Goal: Transaction & Acquisition: Download file/media

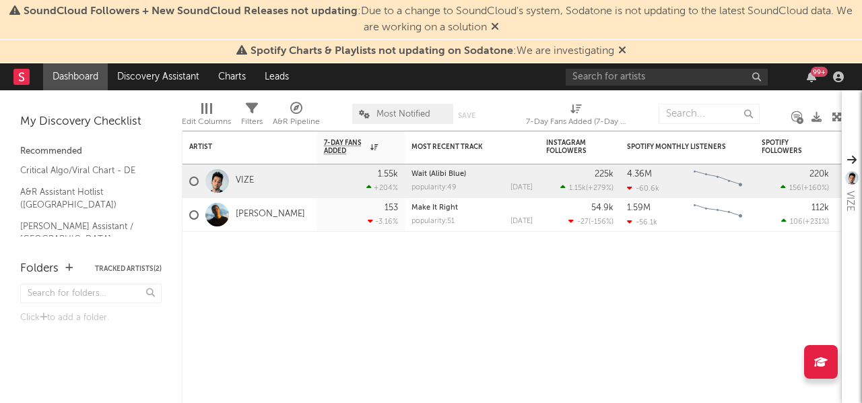
click at [624, 50] on icon at bounding box center [622, 49] width 8 height 11
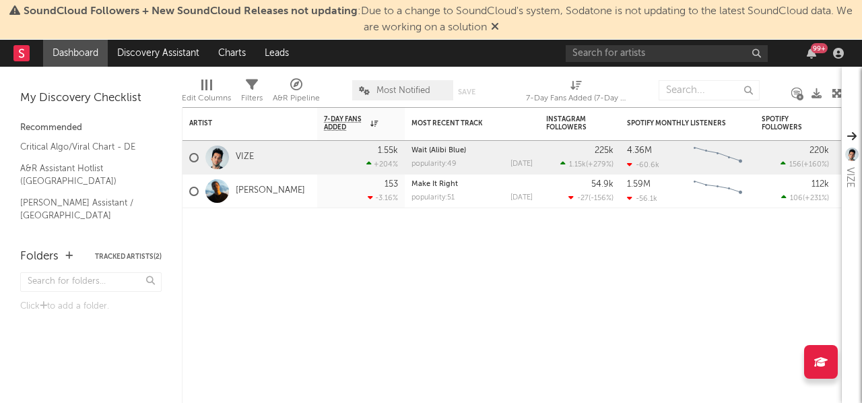
click at [499, 29] on icon at bounding box center [495, 26] width 8 height 11
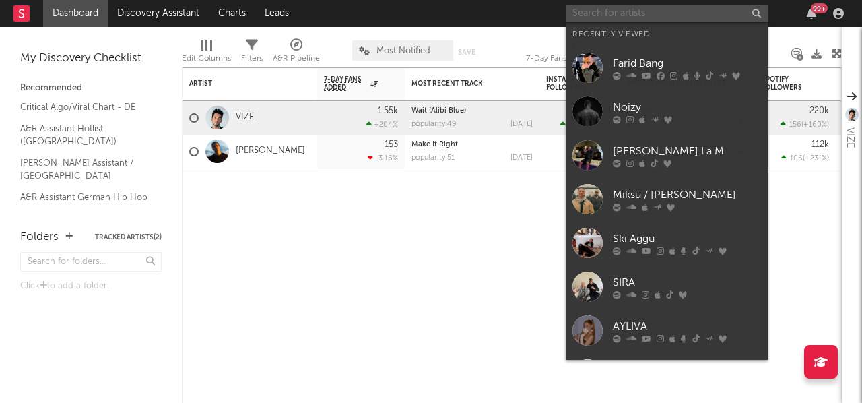
click at [667, 9] on input "text" at bounding box center [667, 13] width 202 height 17
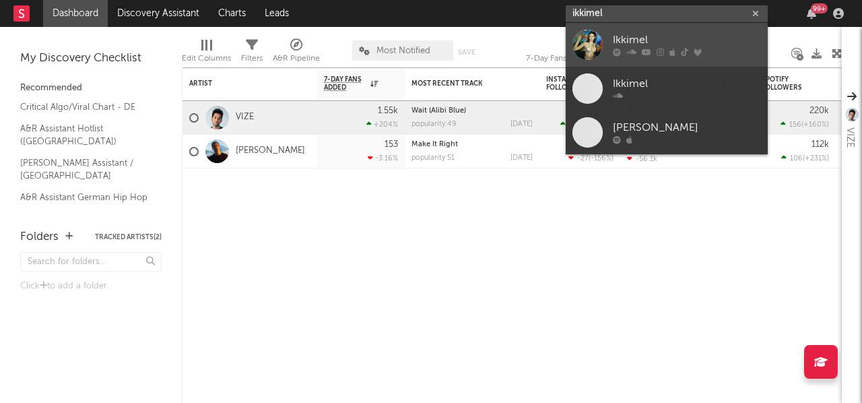
type input "ikkimel"
click at [645, 30] on link "Ikkimel" at bounding box center [667, 45] width 202 height 44
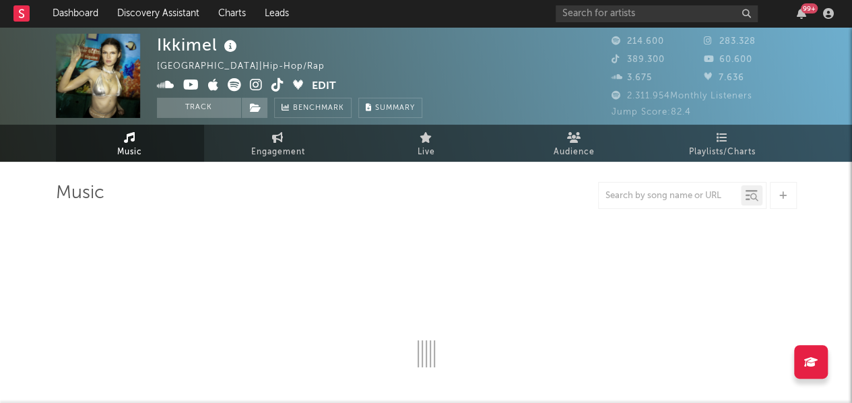
select select "6m"
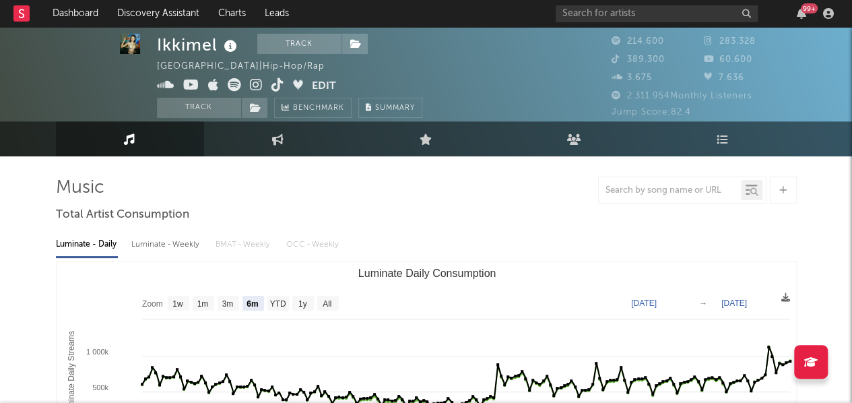
scroll to position [7, 0]
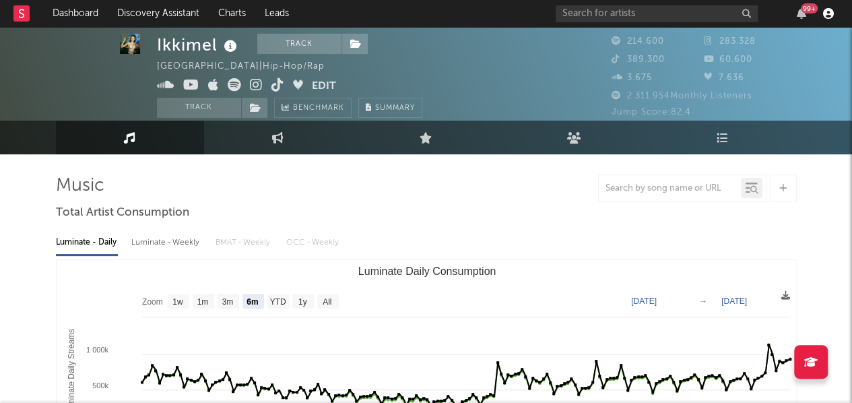
click at [829, 13] on icon "button" at bounding box center [828, 13] width 11 height 11
click at [461, 199] on div at bounding box center [426, 187] width 741 height 27
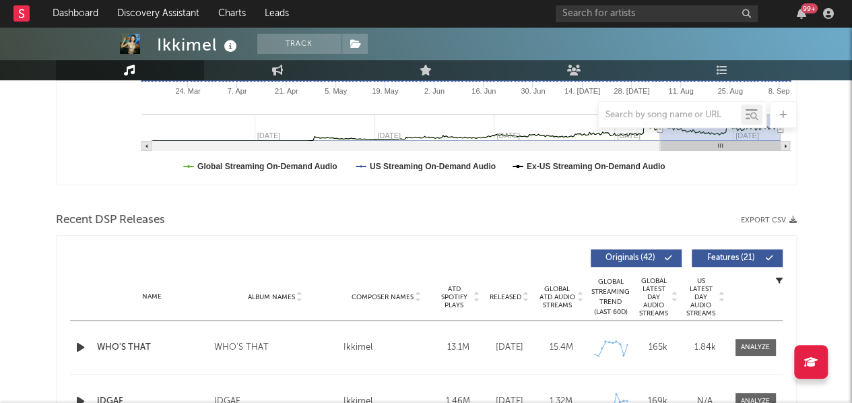
scroll to position [366, 0]
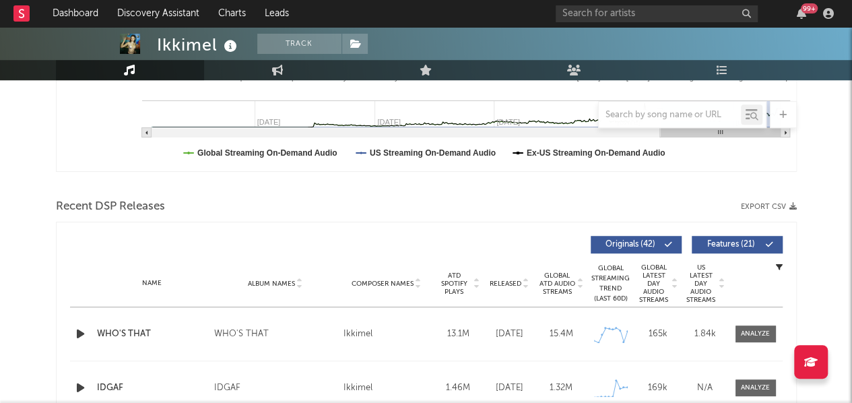
click at [766, 205] on button "Export CSV" at bounding box center [769, 207] width 56 height 8
